Goal: Find specific page/section: Find specific page/section

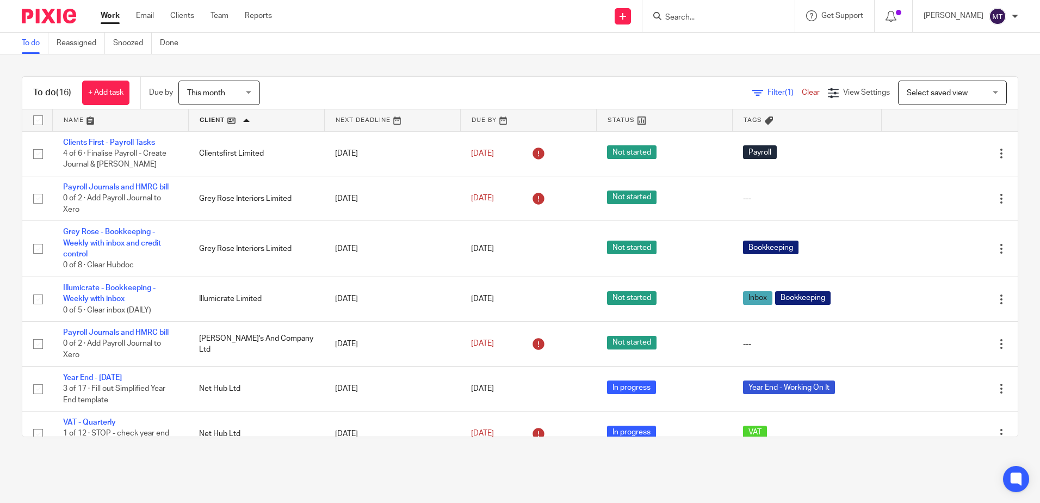
click at [692, 18] on input "Search" at bounding box center [713, 18] width 98 height 10
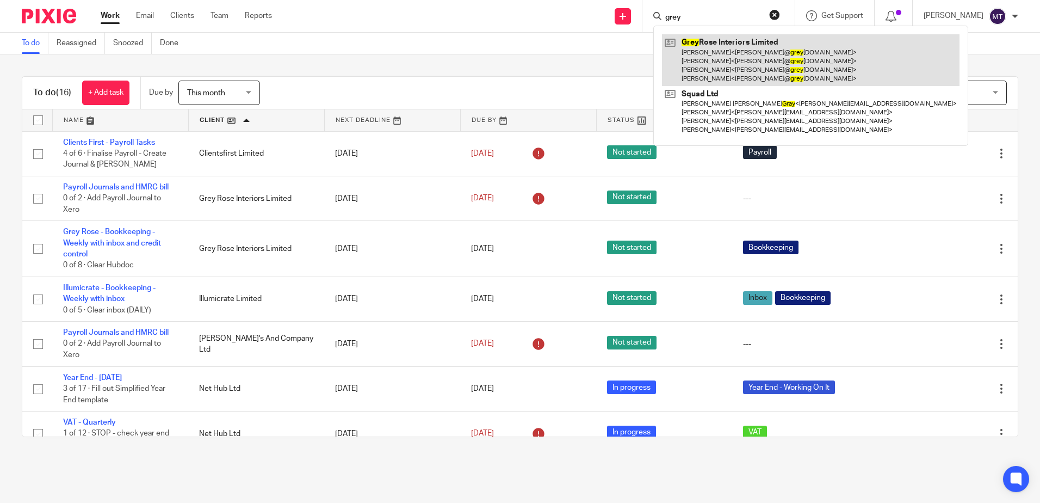
type input "grey"
click at [711, 57] on link at bounding box center [811, 60] width 298 height 52
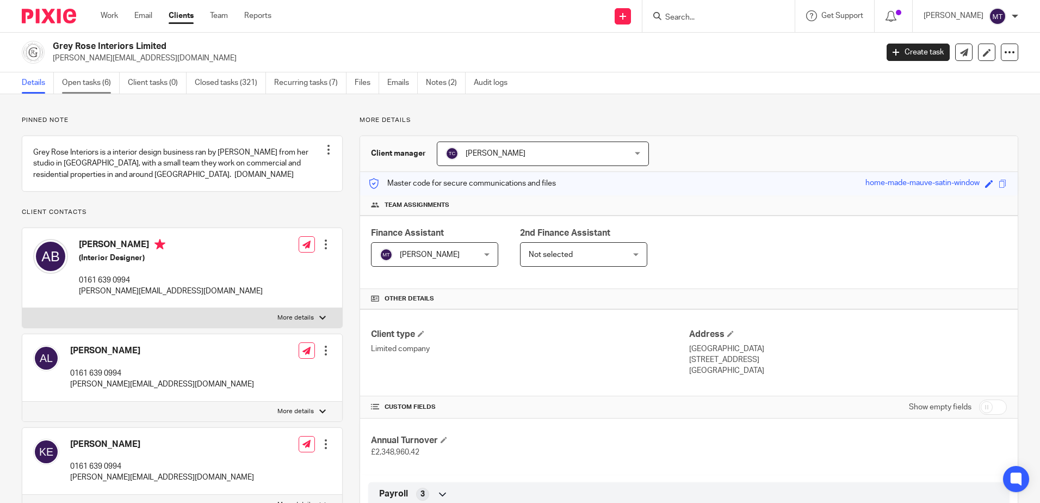
click at [81, 86] on link "Open tasks (6)" at bounding box center [91, 82] width 58 height 21
